Goal: Navigation & Orientation: Find specific page/section

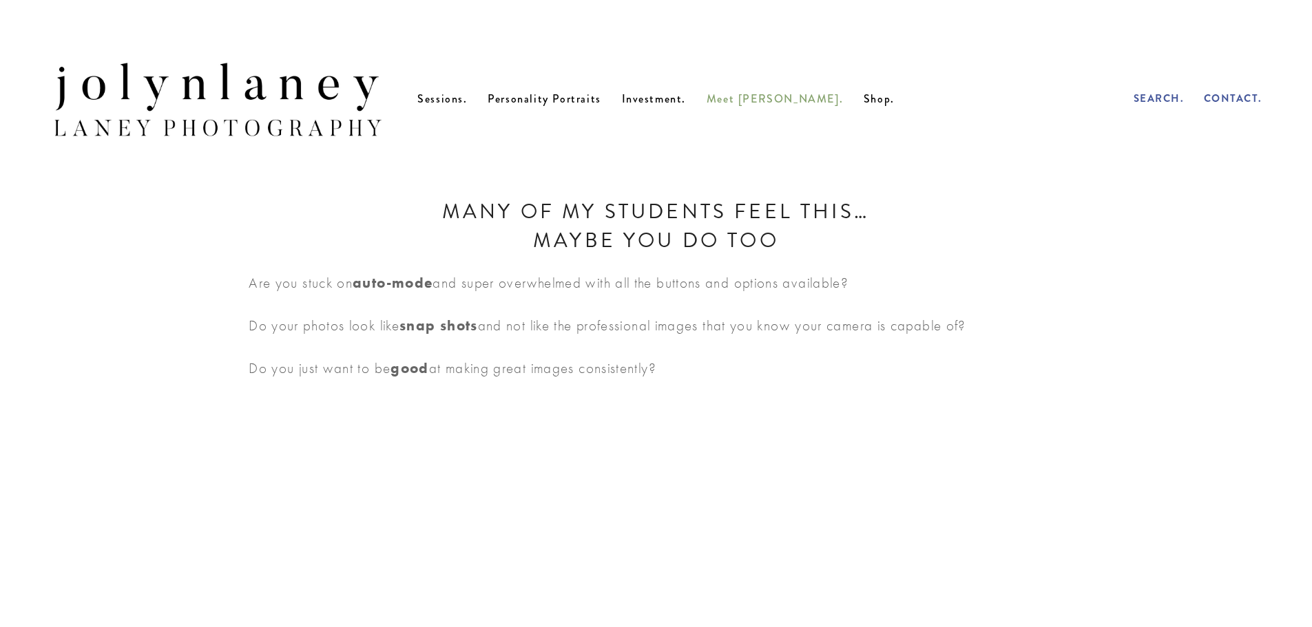
click at [775, 105] on span "Meet [PERSON_NAME]." at bounding box center [775, 99] width 136 height 16
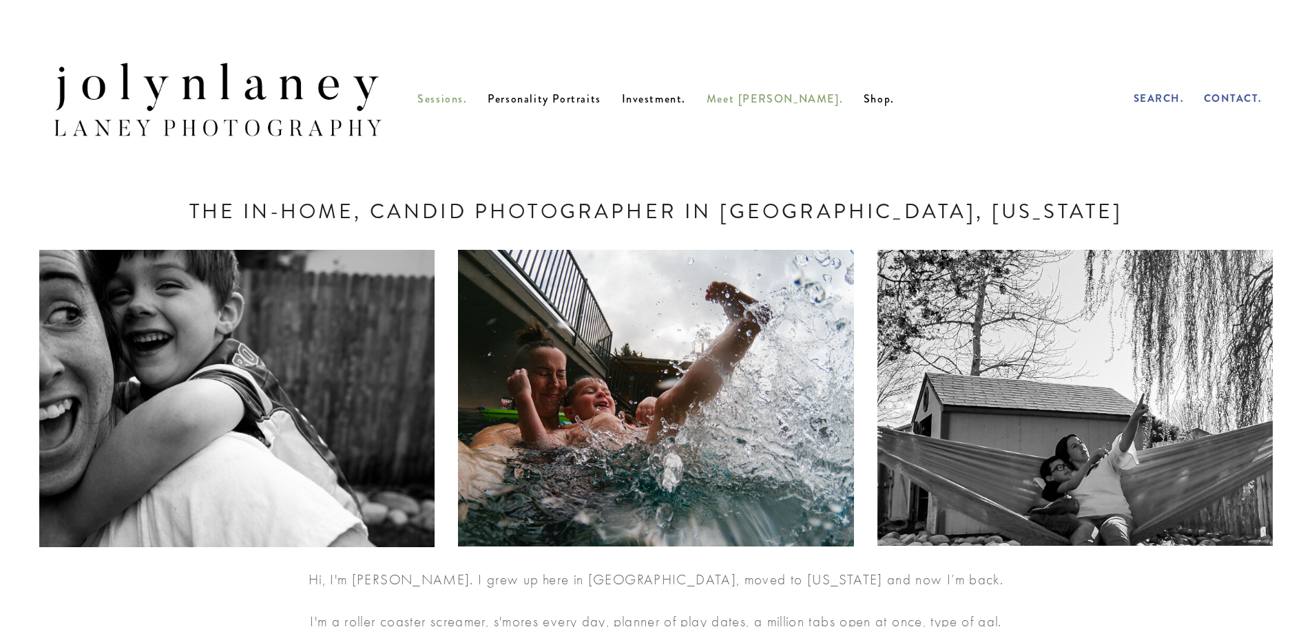
click at [467, 105] on span "Sessions." at bounding box center [442, 99] width 50 height 16
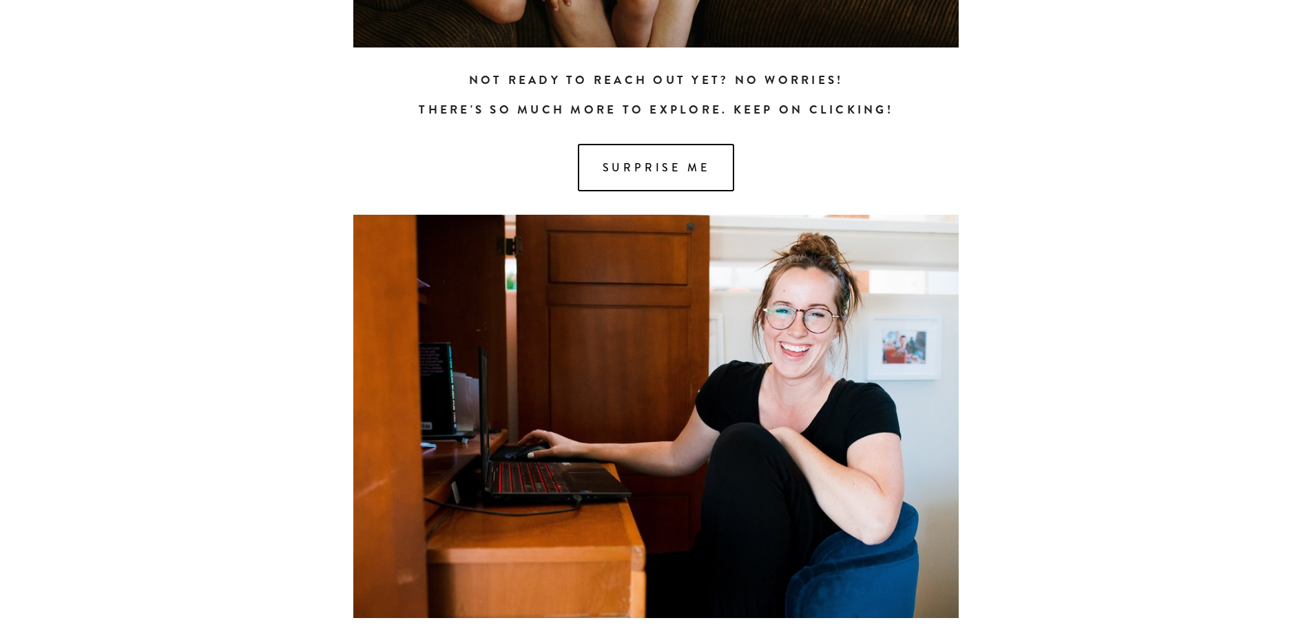
scroll to position [1256, 0]
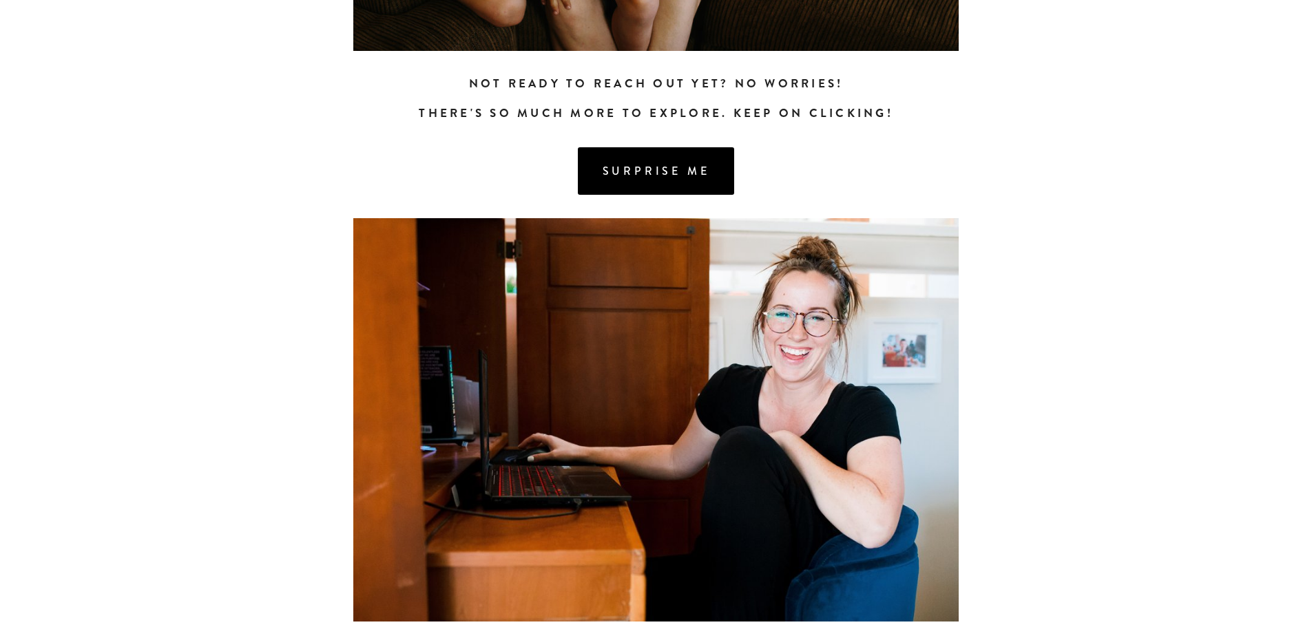
click at [665, 183] on link "Surprise me" at bounding box center [656, 171] width 157 height 48
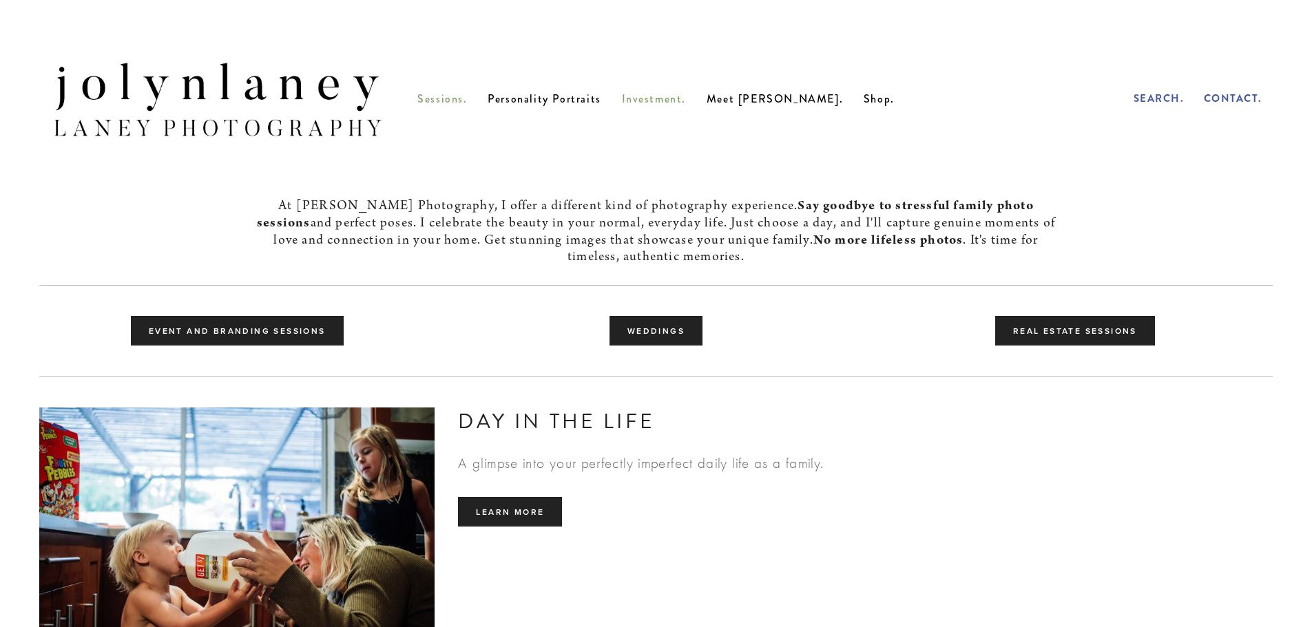
click at [680, 103] on span "Investment." at bounding box center [654, 99] width 65 height 16
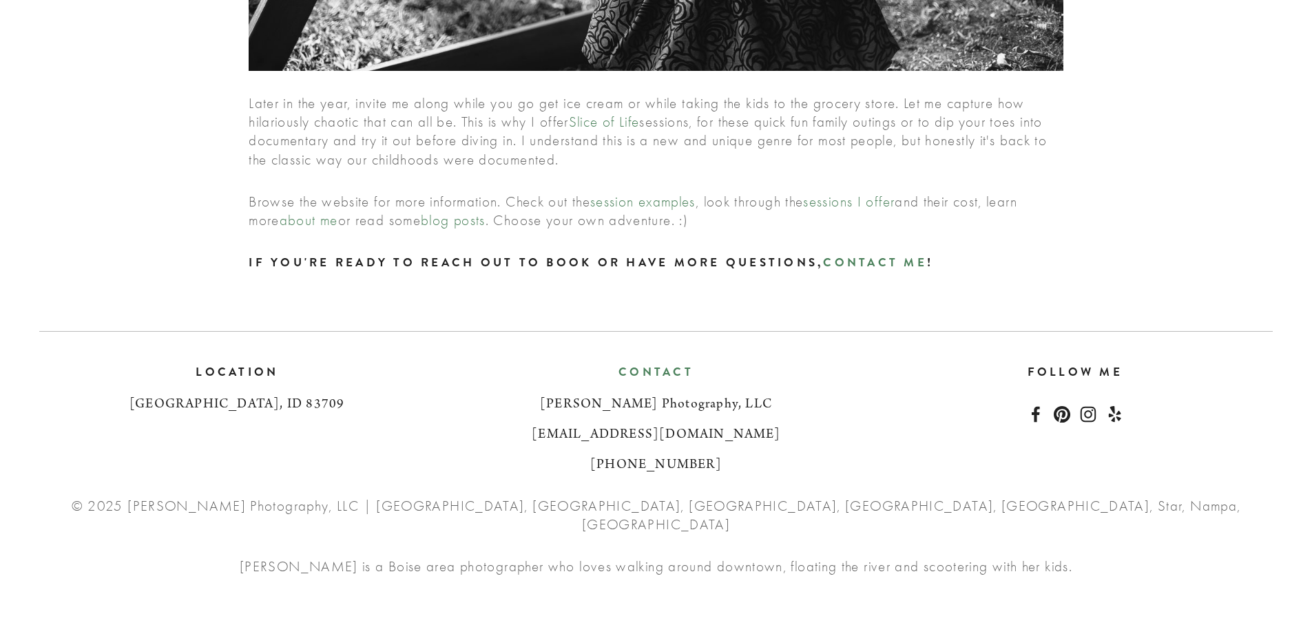
scroll to position [5771, 0]
click at [486, 229] on link "blog posts" at bounding box center [453, 220] width 65 height 17
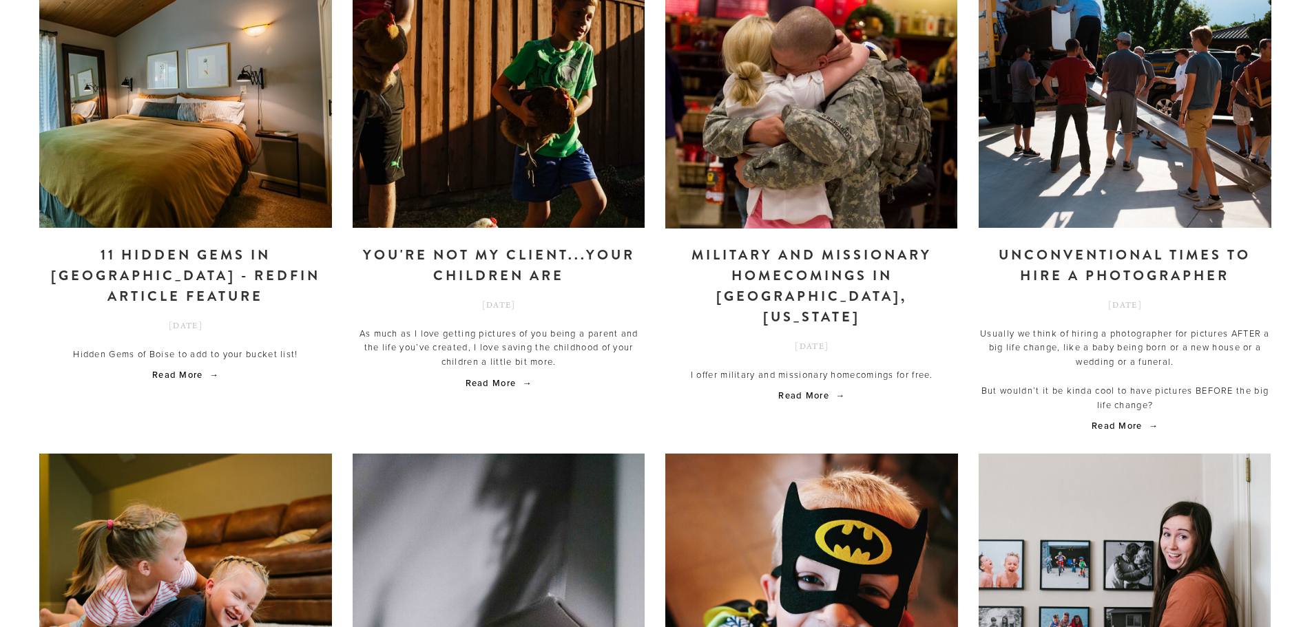
scroll to position [275, 0]
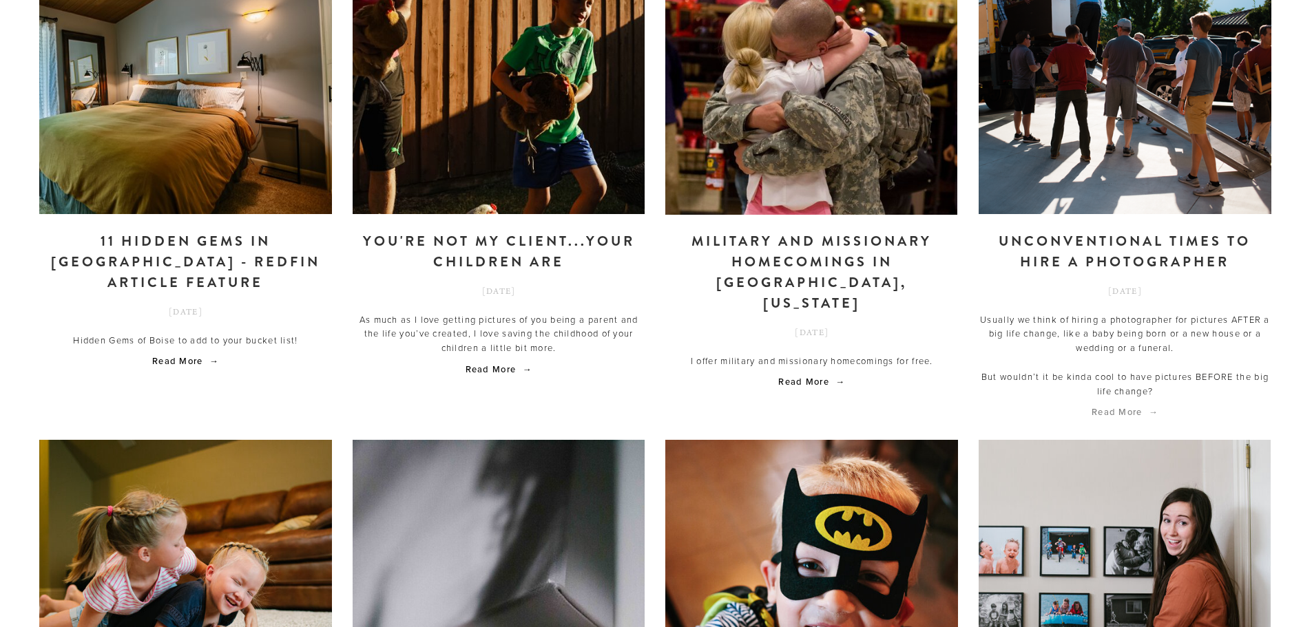
click at [1117, 418] on span "Read More" at bounding box center [1125, 412] width 67 height 12
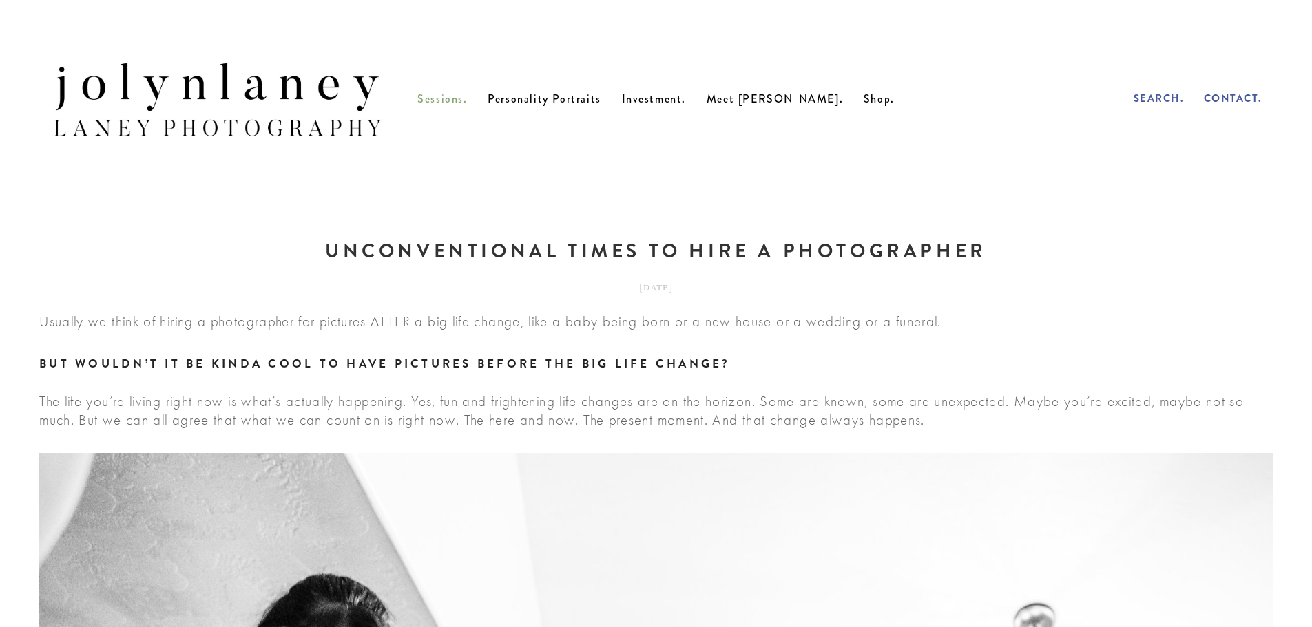
click at [467, 107] on span "Sessions." at bounding box center [442, 99] width 50 height 16
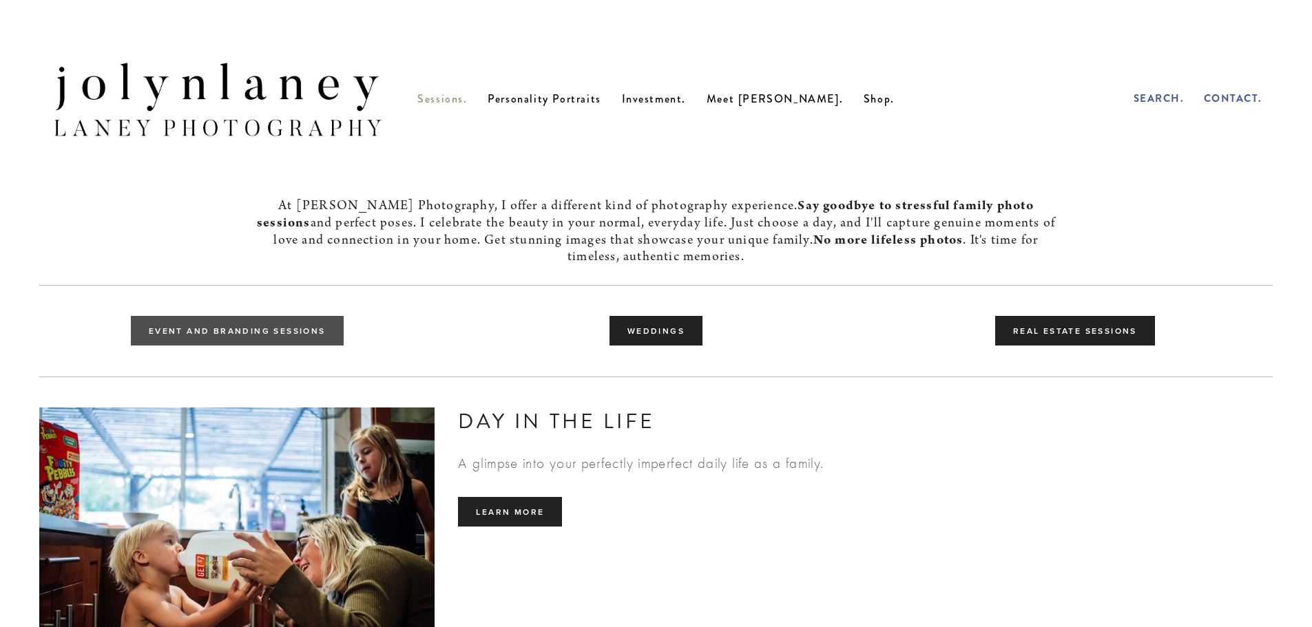
click at [215, 322] on link "Event and Branding Sessions" at bounding box center [237, 331] width 213 height 30
